Goal: Task Accomplishment & Management: Manage account settings

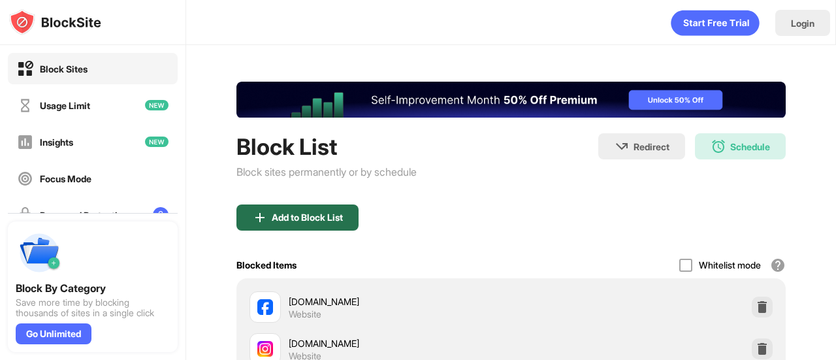
click at [326, 214] on div "Add to Block List" at bounding box center [307, 217] width 71 height 10
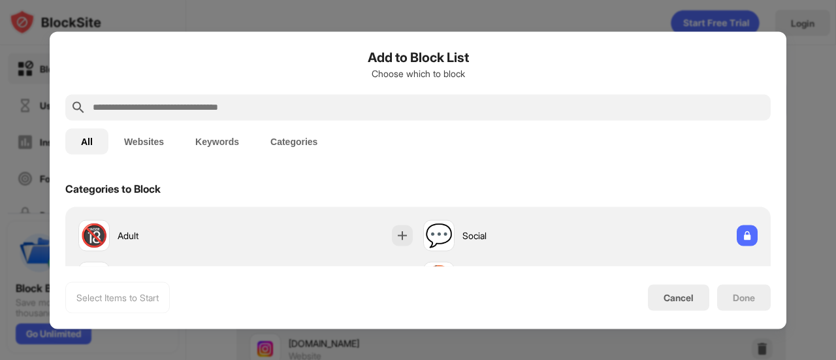
click at [366, 111] on input "text" at bounding box center [428, 107] width 674 height 16
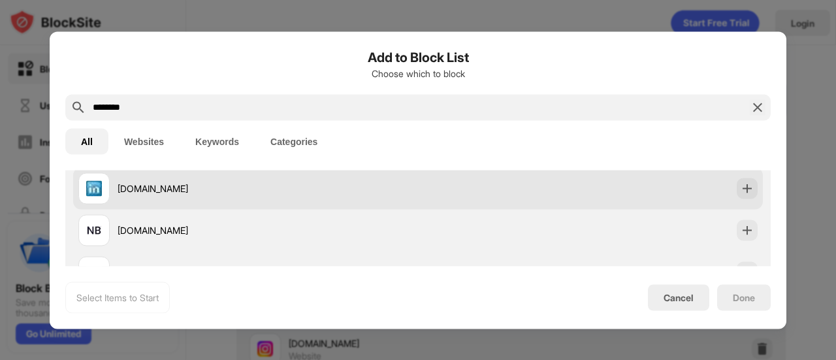
scroll to position [65, 0]
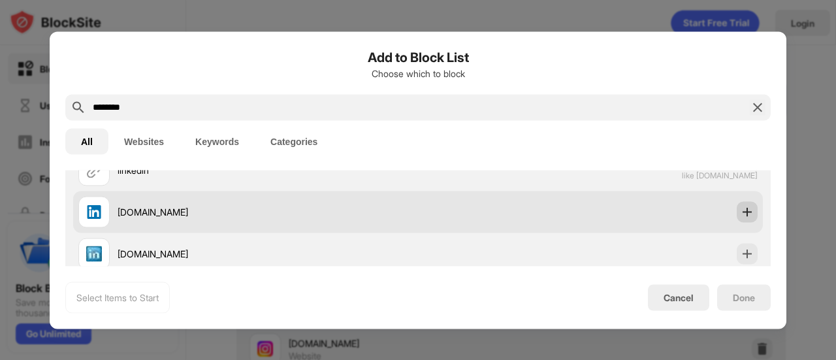
type input "********"
click at [740, 211] on img at bounding box center [746, 211] width 13 height 13
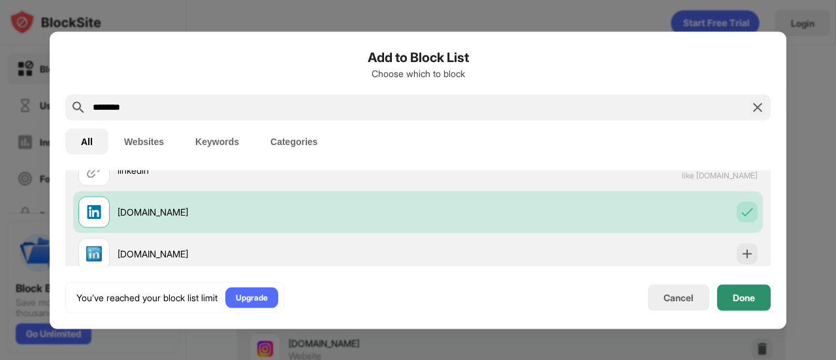
click at [744, 296] on div "Done" at bounding box center [743, 297] width 22 height 10
